Goal: Use online tool/utility

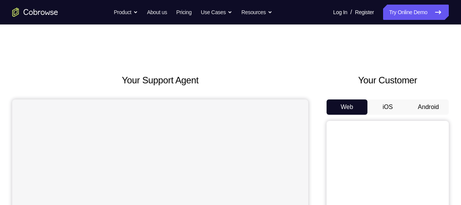
click at [438, 100] on button "Android" at bounding box center [428, 106] width 41 height 15
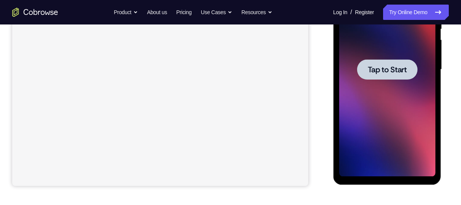
click at [392, 73] on span "Tap to Start" at bounding box center [386, 70] width 39 height 8
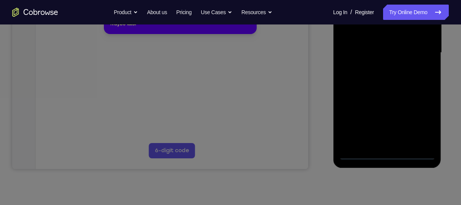
click at [388, 150] on icon at bounding box center [233, 83] width 467 height 244
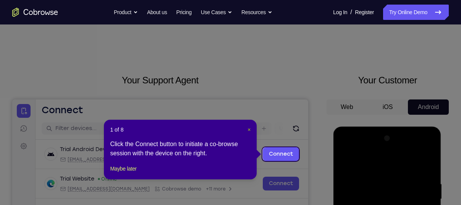
click at [248, 128] on span "×" at bounding box center [249, 129] width 3 height 6
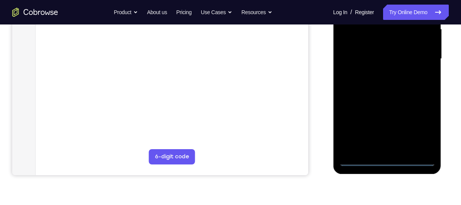
scroll to position [184, 0]
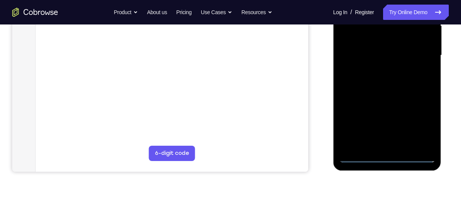
click at [387, 155] on div at bounding box center [387, 55] width 96 height 214
click at [423, 121] on div at bounding box center [387, 55] width 96 height 214
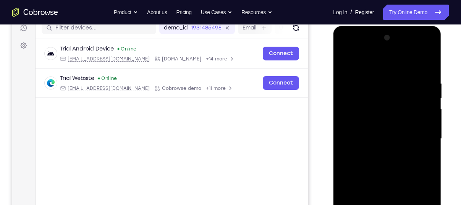
scroll to position [102, 0]
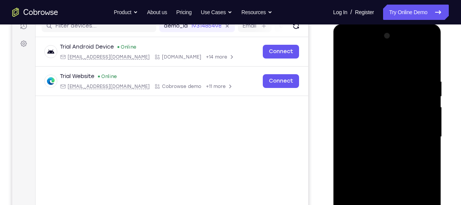
click at [346, 44] on div at bounding box center [387, 137] width 96 height 214
click at [420, 133] on div at bounding box center [387, 137] width 96 height 214
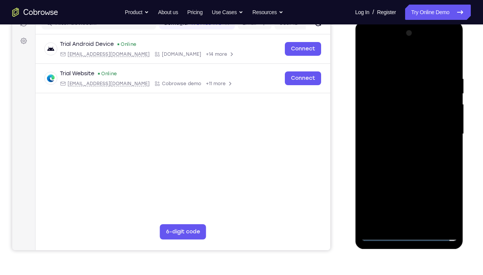
scroll to position [105, 0]
click at [402, 146] on div at bounding box center [409, 135] width 96 height 214
click at [405, 115] on div at bounding box center [409, 135] width 96 height 214
click at [403, 128] on div at bounding box center [409, 135] width 96 height 214
click at [403, 22] on div at bounding box center [409, 22] width 108 height 0
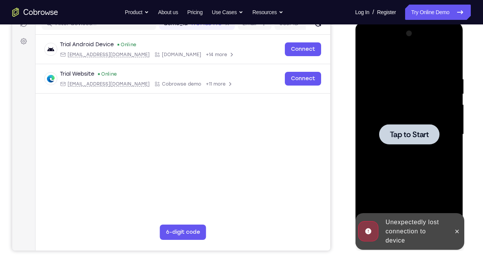
click at [411, 131] on span "Tap to Start" at bounding box center [409, 135] width 39 height 8
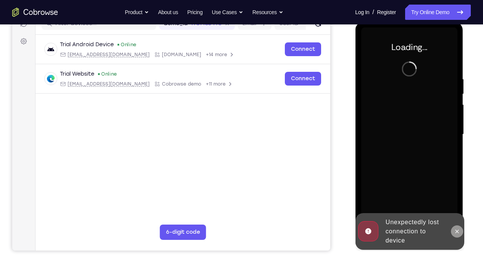
click at [453, 204] on button at bounding box center [457, 231] width 12 height 12
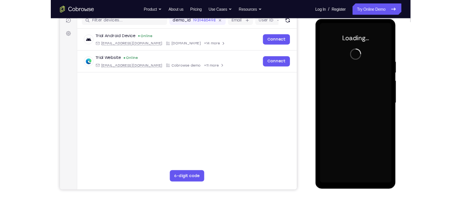
scroll to position [101, 0]
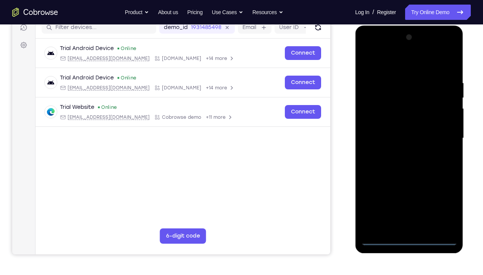
click at [409, 204] on div at bounding box center [409, 138] width 96 height 214
click at [446, 204] on div at bounding box center [409, 138] width 96 height 214
click at [380, 46] on div at bounding box center [409, 138] width 96 height 214
click at [439, 136] on div at bounding box center [409, 138] width 96 height 214
click at [441, 134] on div at bounding box center [409, 138] width 96 height 214
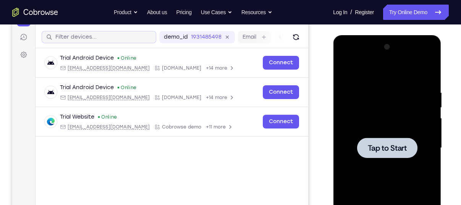
scroll to position [89, 0]
